Goal: Find specific page/section: Find specific page/section

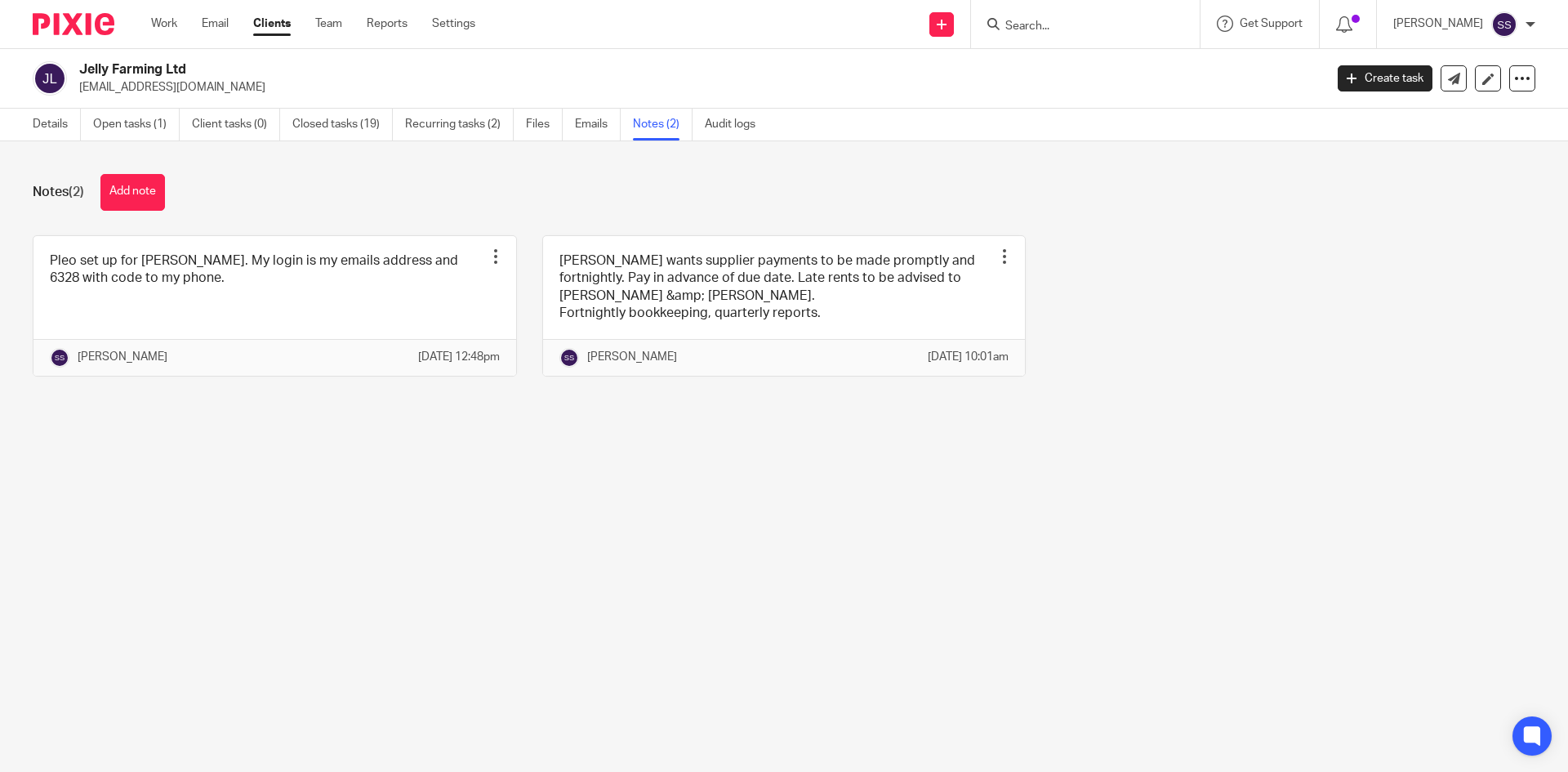
click at [1089, 25] on input "Search" at bounding box center [1076, 26] width 147 height 15
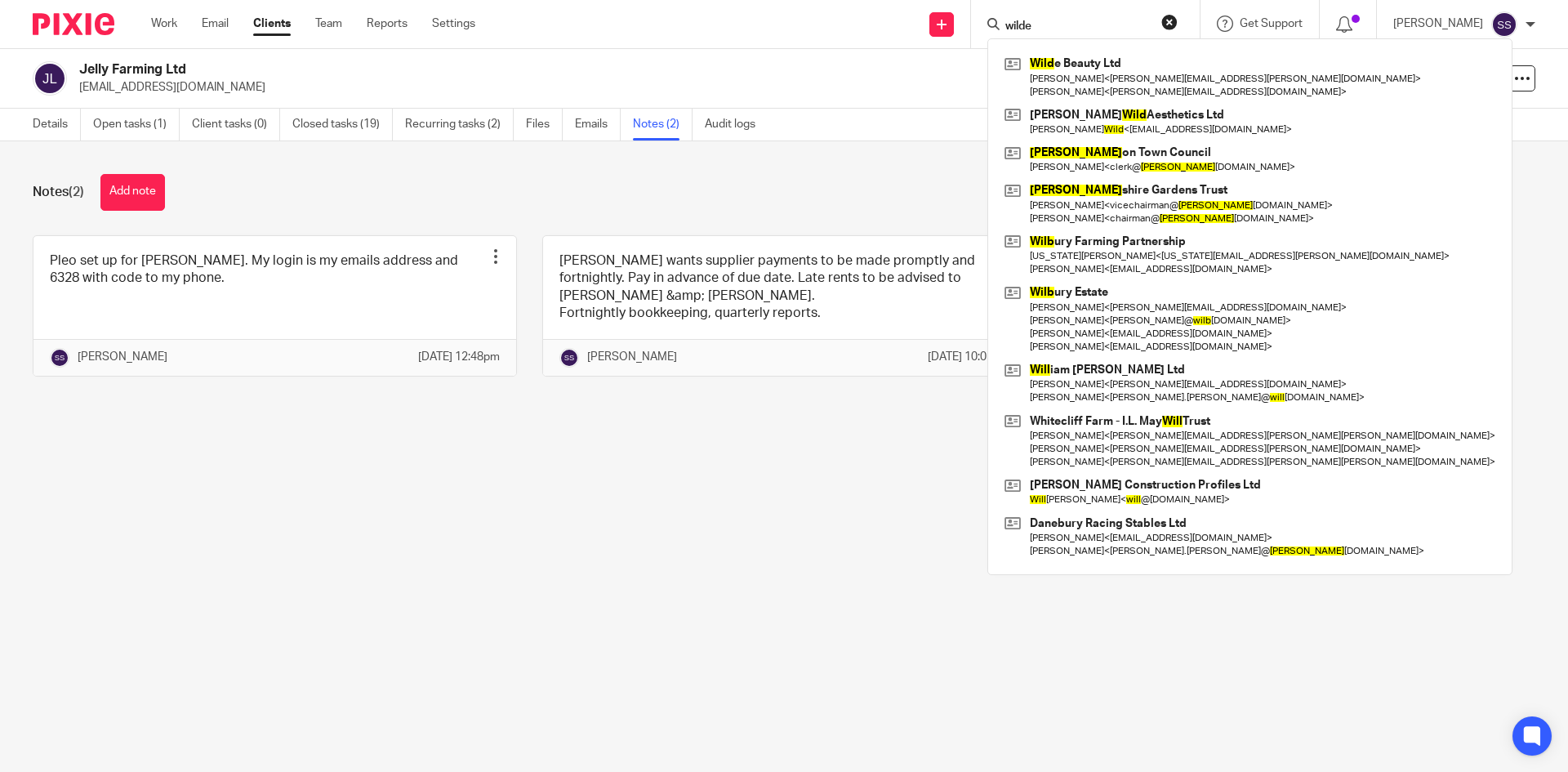
type input "wilde"
click button "submit" at bounding box center [0, 0] width 0 height 0
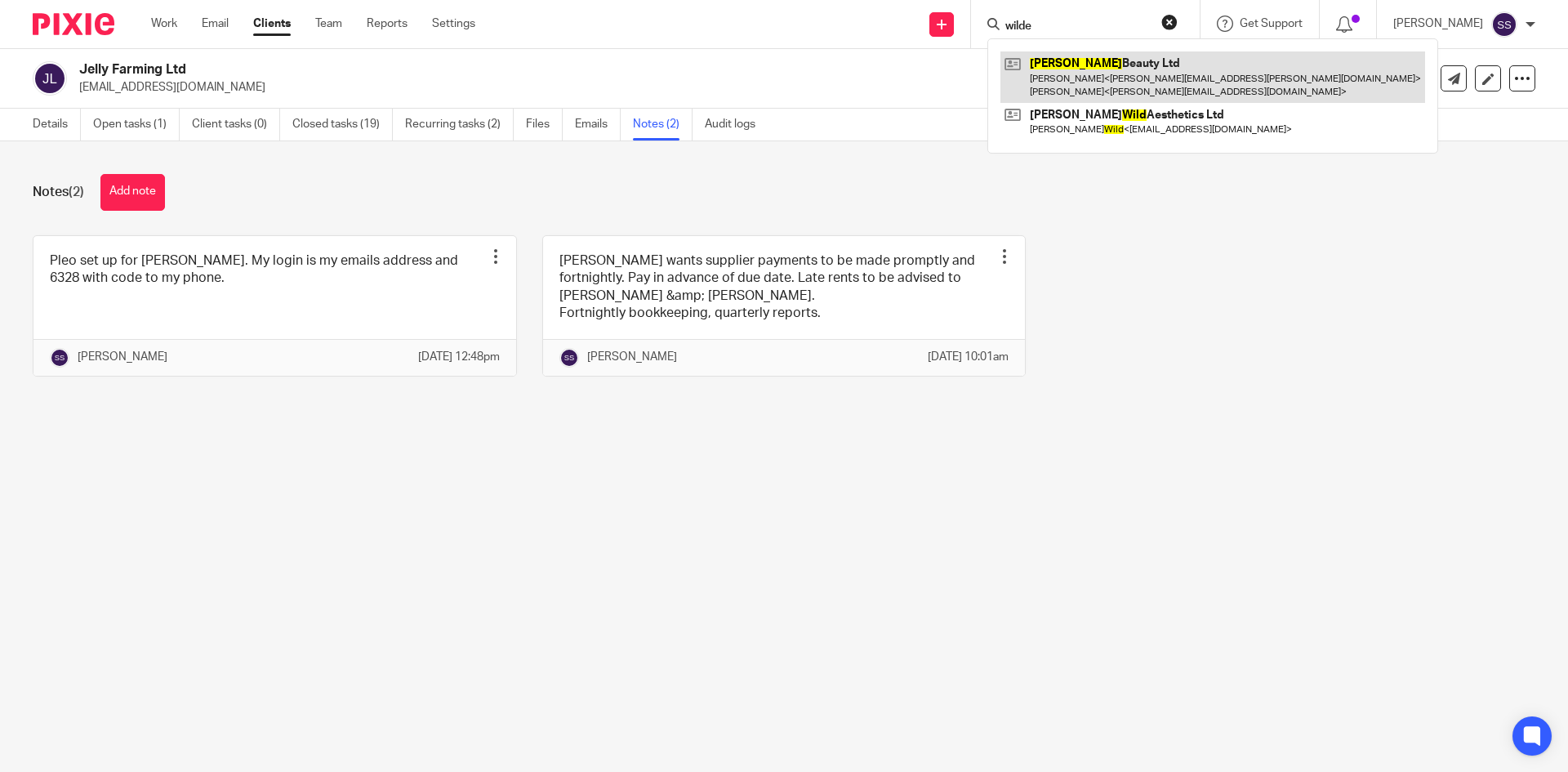
click at [1111, 81] on link at bounding box center [1213, 77] width 424 height 51
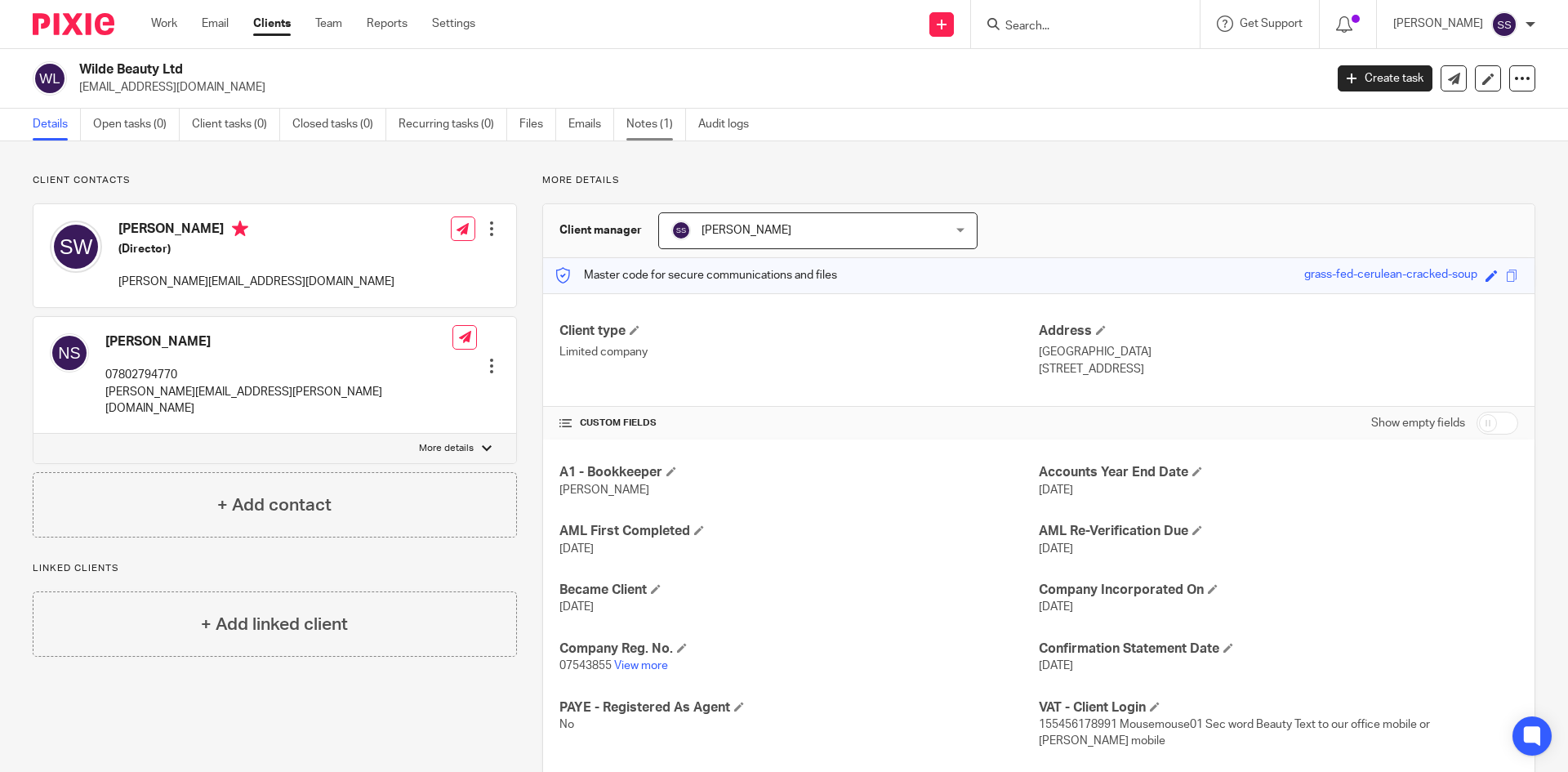
click at [652, 130] on link "Notes (1)" at bounding box center [656, 124] width 59 height 31
